Goal: Connect with others: Connect with others

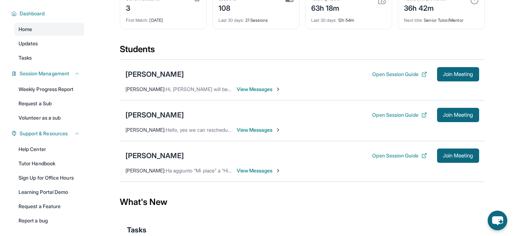
scroll to position [46, 0]
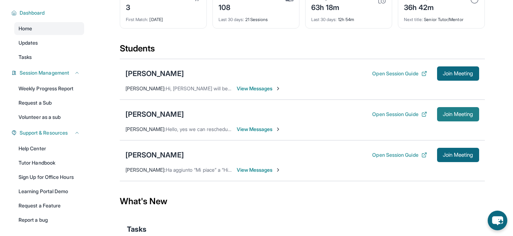
click at [450, 107] on button "Join Meeting" at bounding box center [458, 114] width 42 height 14
click at [257, 131] on span "View Messages" at bounding box center [259, 129] width 45 height 7
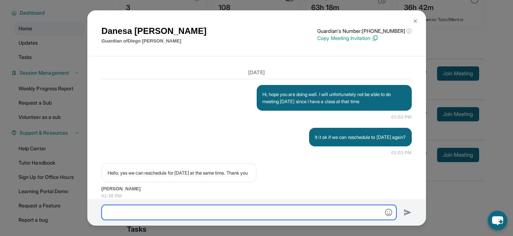
click at [196, 211] on input "text" at bounding box center [249, 212] width 295 height 15
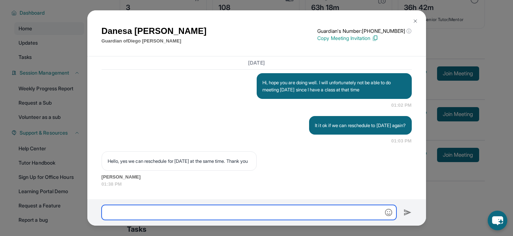
scroll to position [2013, 0]
type input "**********"
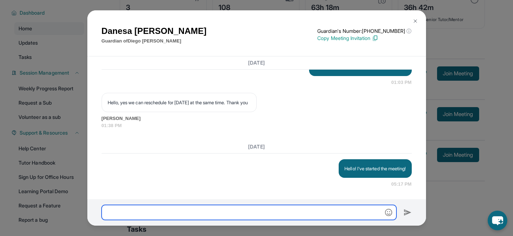
scroll to position [2072, 0]
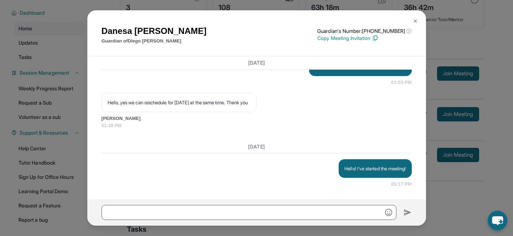
click at [416, 18] on img at bounding box center [416, 21] width 6 height 6
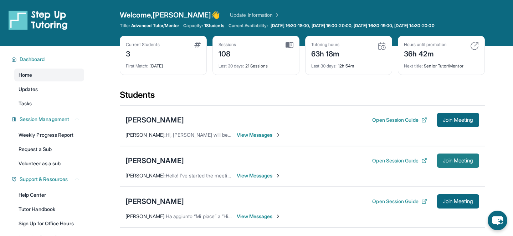
click at [458, 159] on span "Join Meeting" at bounding box center [458, 160] width 31 height 4
click at [454, 168] on div "[PERSON_NAME] Open Session Guide Join Meeting [PERSON_NAME] : Hello! I've start…" at bounding box center [302, 166] width 365 height 41
click at [451, 162] on span "Join Meeting" at bounding box center [458, 160] width 31 height 4
